Goal: Share content: Share content

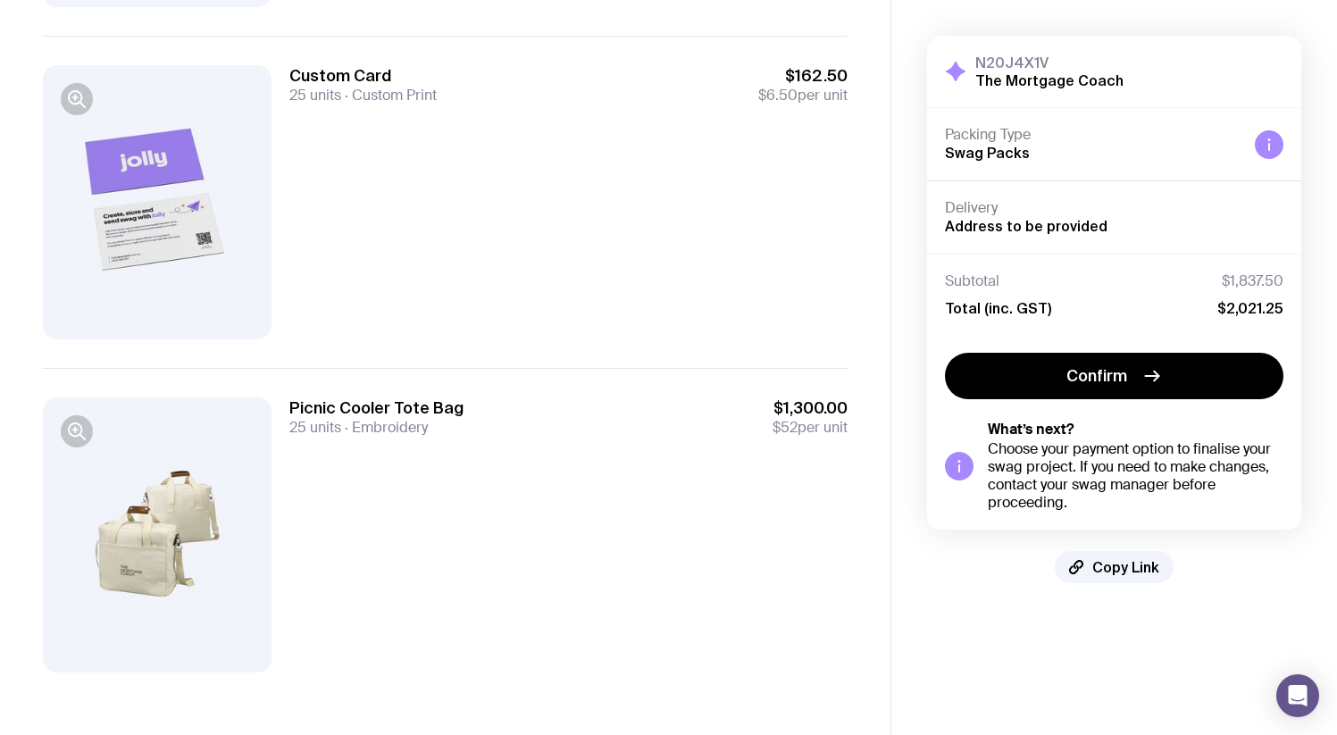
scroll to position [477, 0]
drag, startPoint x: 1148, startPoint y: 586, endPoint x: 1142, endPoint y: 579, distance: 9.5
click at [1144, 581] on div "N20J4X1V The Mortgage Coach Hide Details Packing Type Swag Packs Delivery Addre…" at bounding box center [1114, 309] width 446 height 619
click at [1141, 577] on button "Copy Link" at bounding box center [1114, 567] width 119 height 32
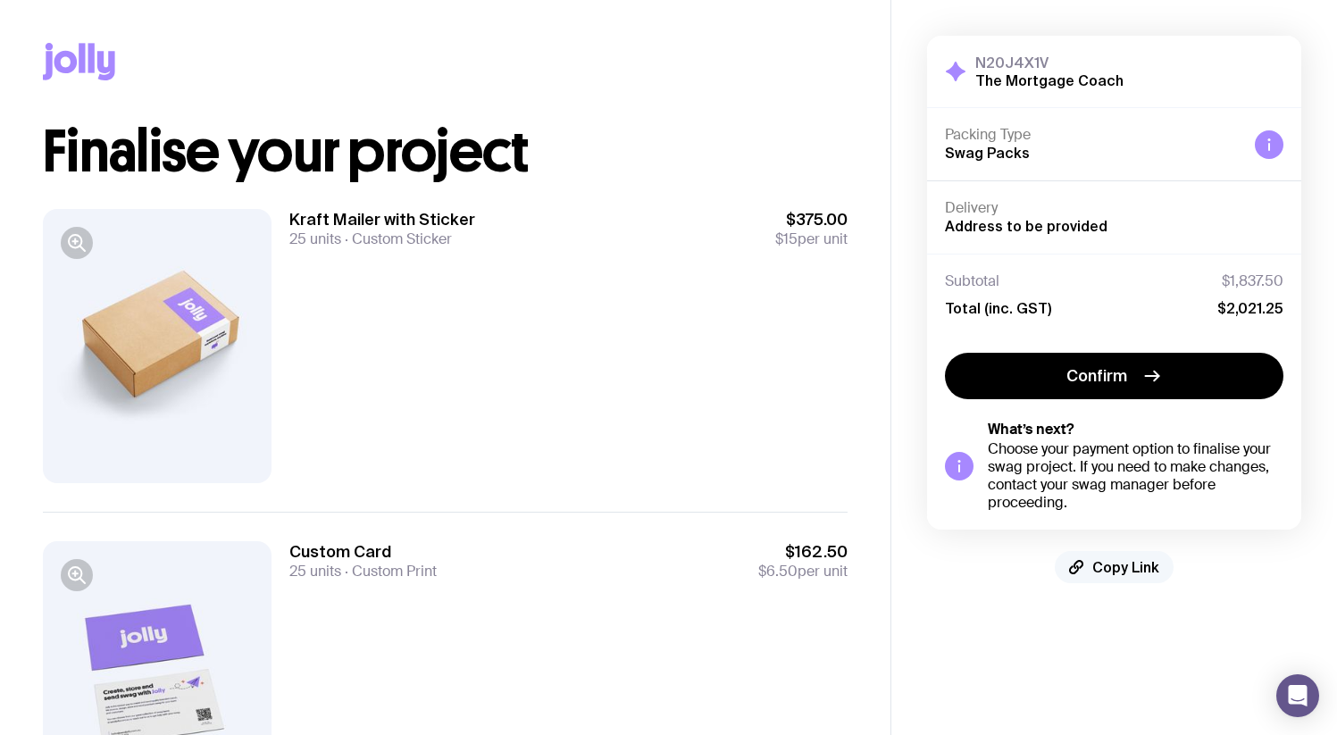
click at [1119, 556] on button "Copy Link" at bounding box center [1114, 567] width 119 height 32
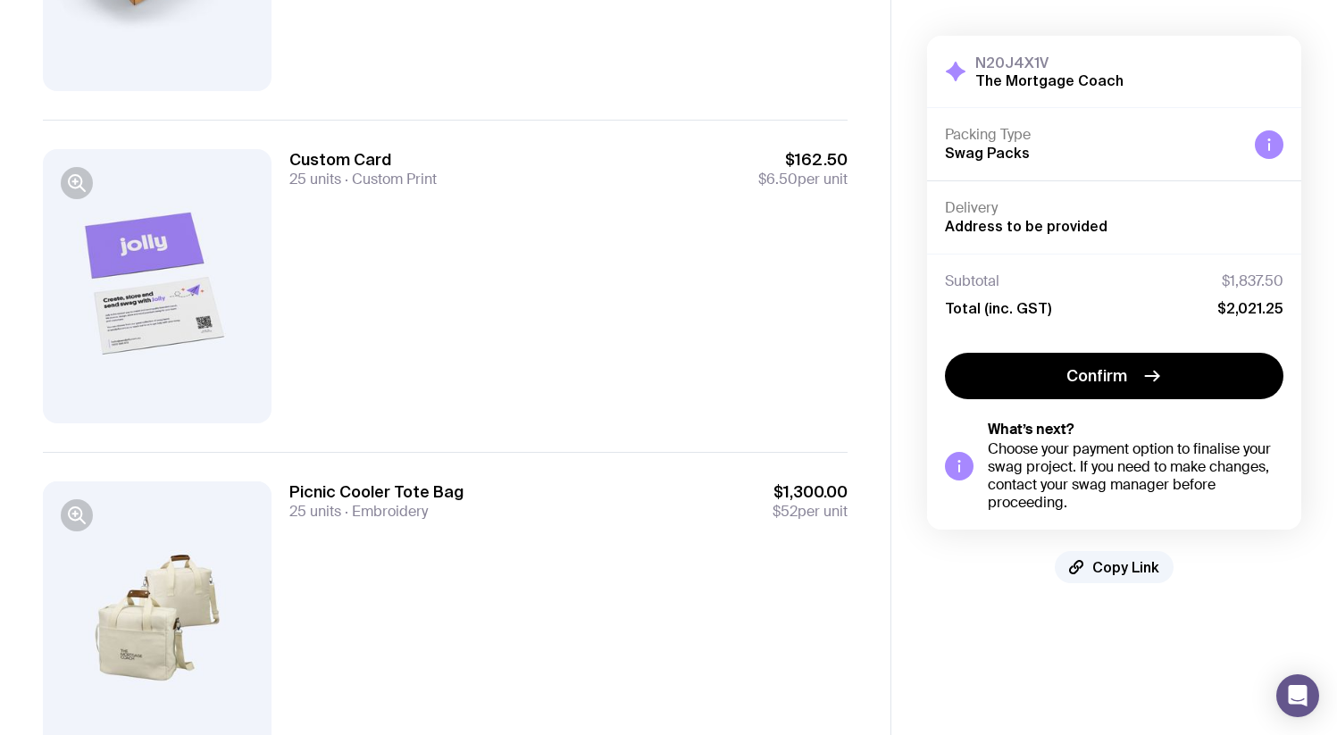
scroll to position [144, 0]
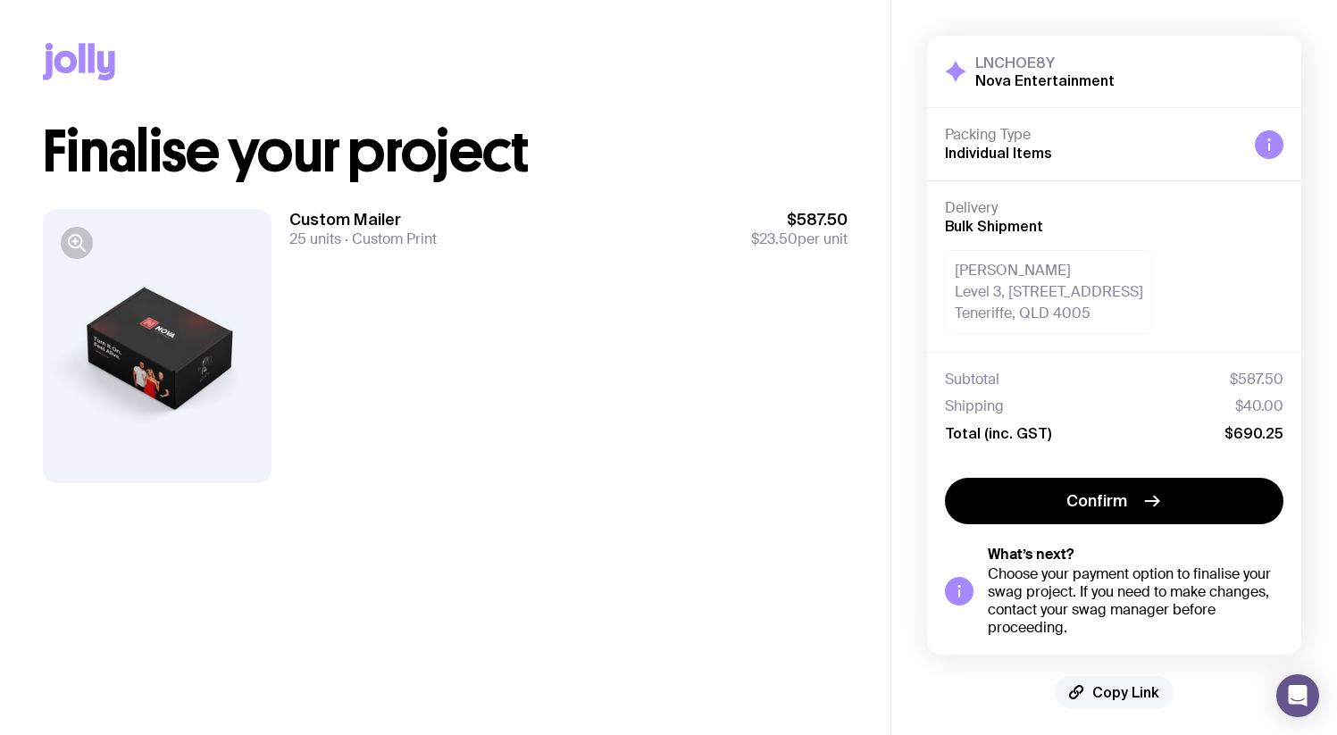
click at [1116, 699] on span "Copy Link" at bounding box center [1125, 692] width 67 height 18
